Goal: Task Accomplishment & Management: Manage account settings

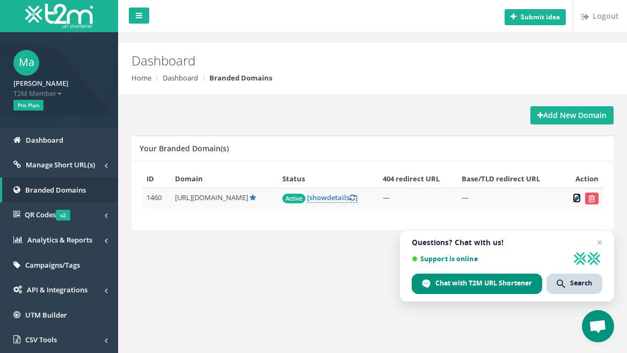
click at [577, 199] on icon at bounding box center [577, 198] width 8 height 7
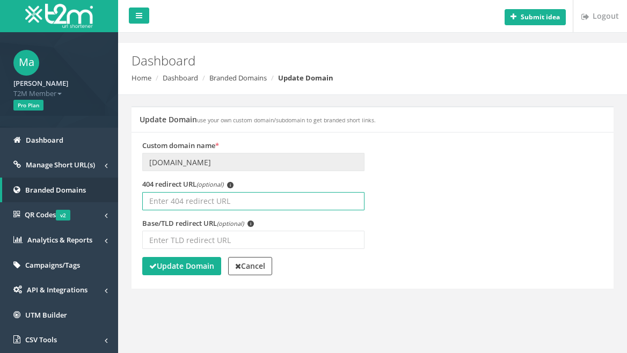
click at [222, 202] on input "404 redirect URL (optional) i" at bounding box center [253, 201] width 222 height 18
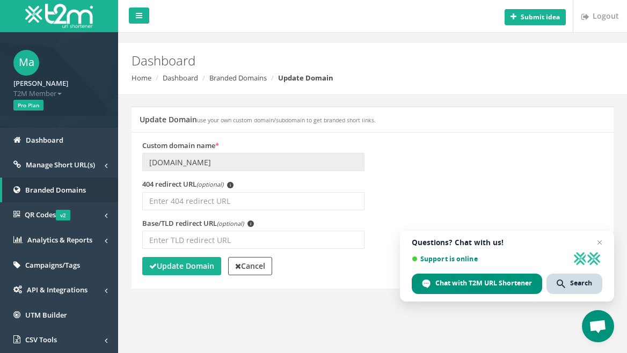
click at [599, 241] on span "Close chat" at bounding box center [600, 242] width 13 height 13
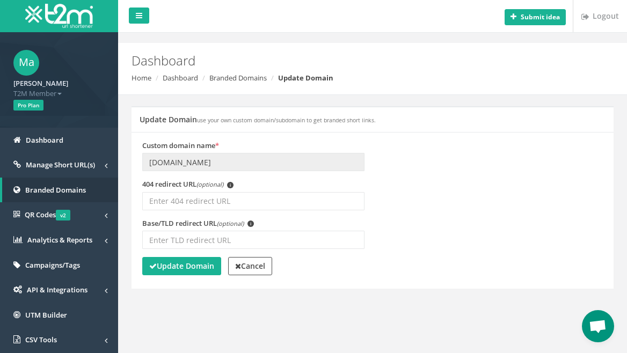
click at [595, 326] on span "Open chat" at bounding box center [598, 327] width 18 height 15
click at [602, 338] on span "Open chat" at bounding box center [598, 326] width 32 height 32
click at [184, 76] on link "Dashboard" at bounding box center [180, 78] width 35 height 10
